Goal: Book appointment/travel/reservation

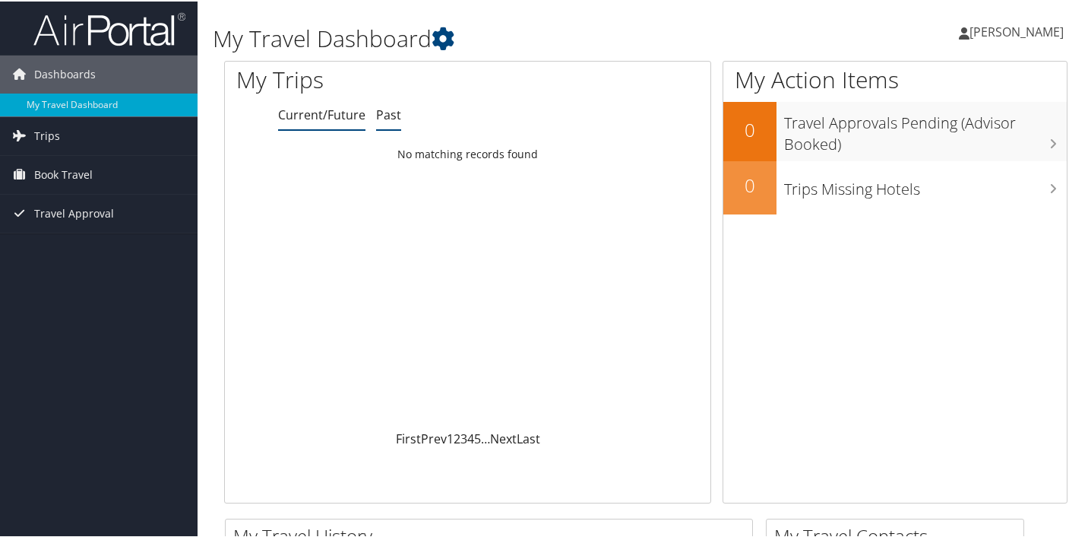
click at [382, 111] on link "Past" at bounding box center [388, 113] width 25 height 17
click at [288, 119] on link "Current/Future" at bounding box center [321, 113] width 87 height 17
click at [80, 136] on link "Trips" at bounding box center [99, 135] width 198 height 38
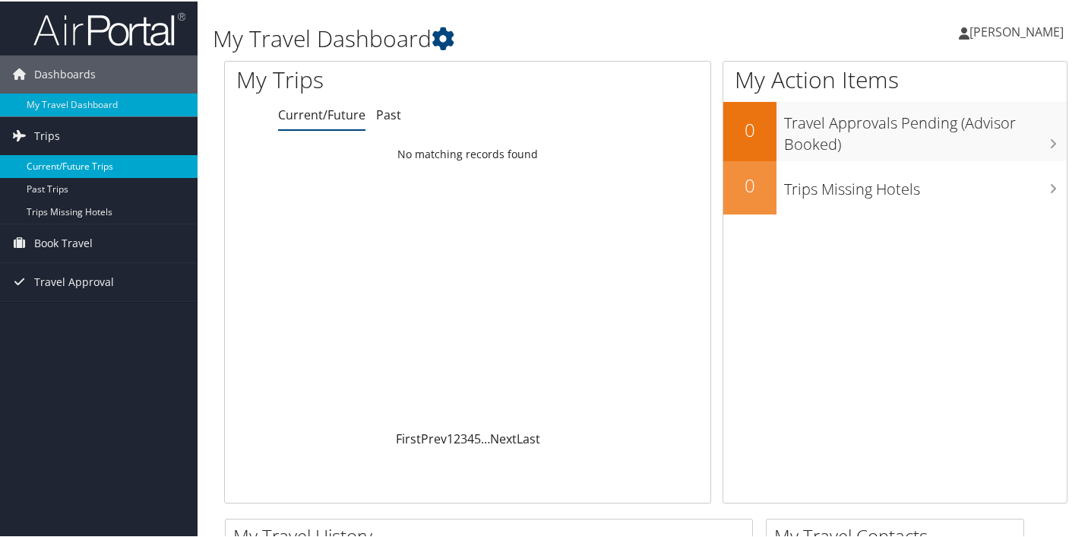
click at [77, 173] on link "Current/Future Trips" at bounding box center [99, 165] width 198 height 23
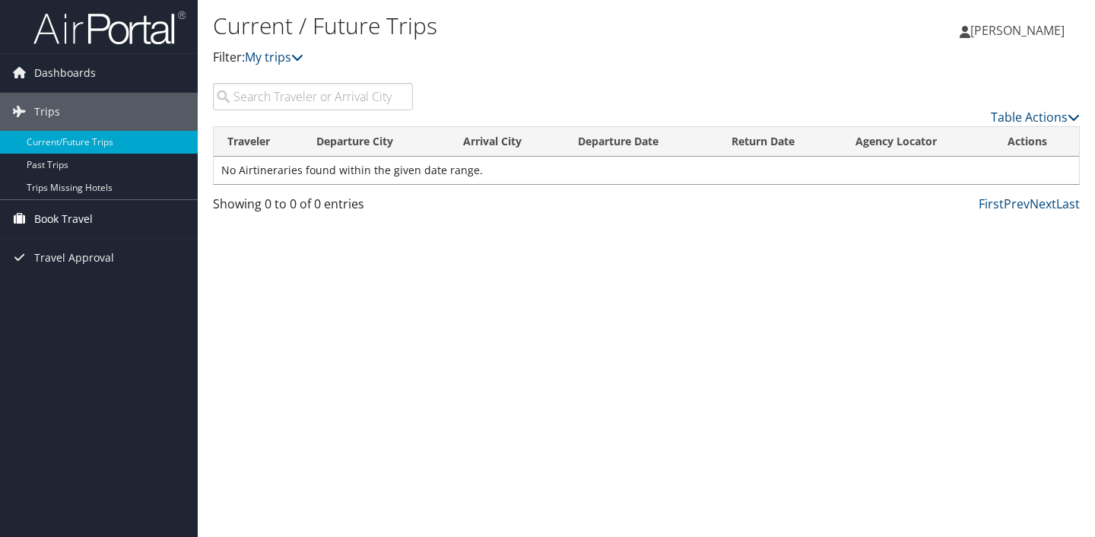
click at [90, 220] on span "Book Travel" at bounding box center [63, 219] width 59 height 38
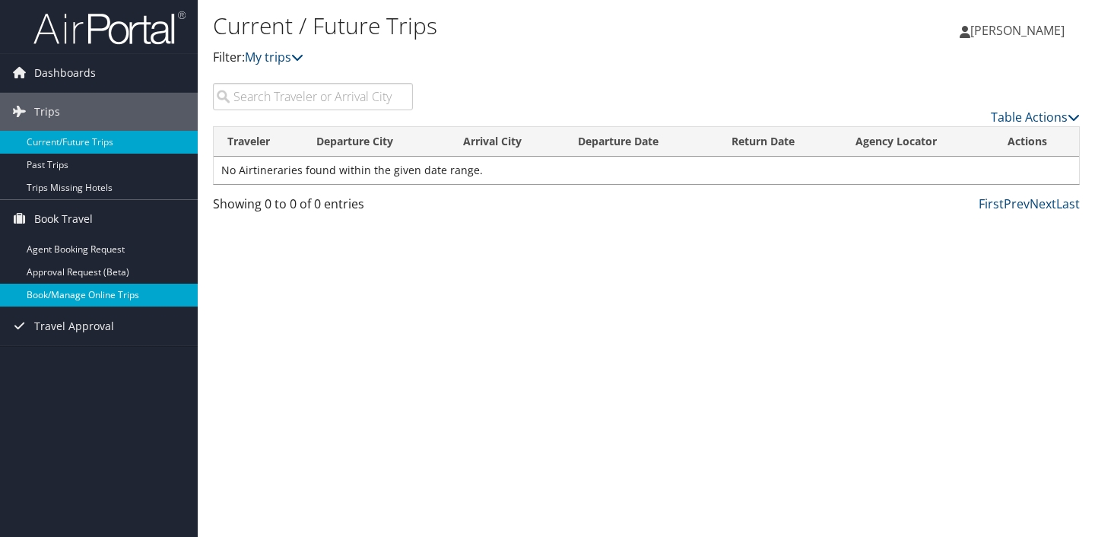
click at [96, 296] on link "Book/Manage Online Trips" at bounding box center [99, 295] width 198 height 23
